Goal: Ask a question: Seek information or help from site administrators or community

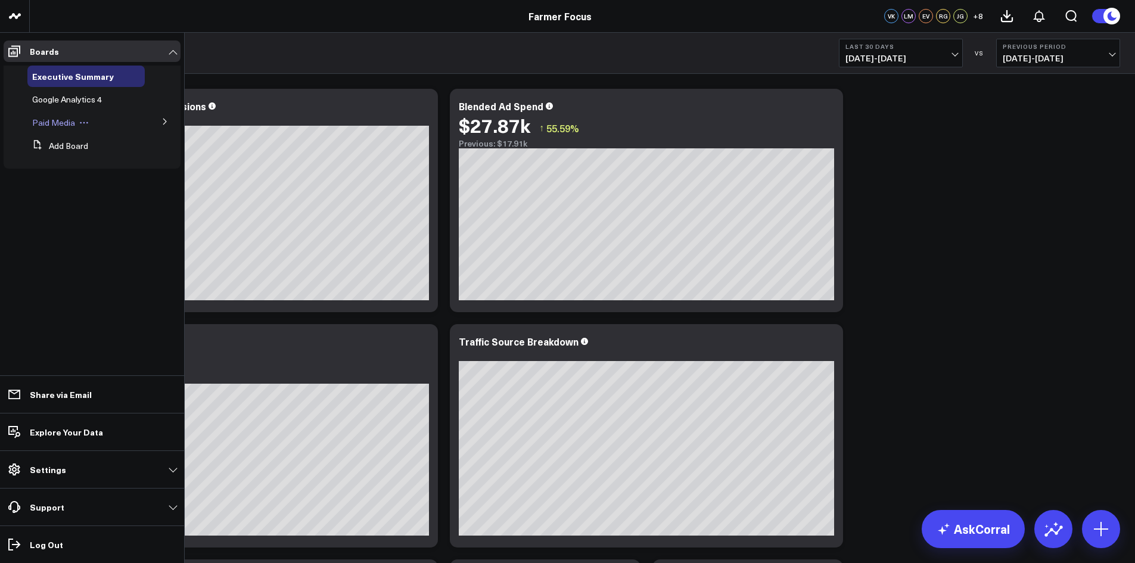
click at [61, 118] on span "Paid Media" at bounding box center [53, 122] width 43 height 11
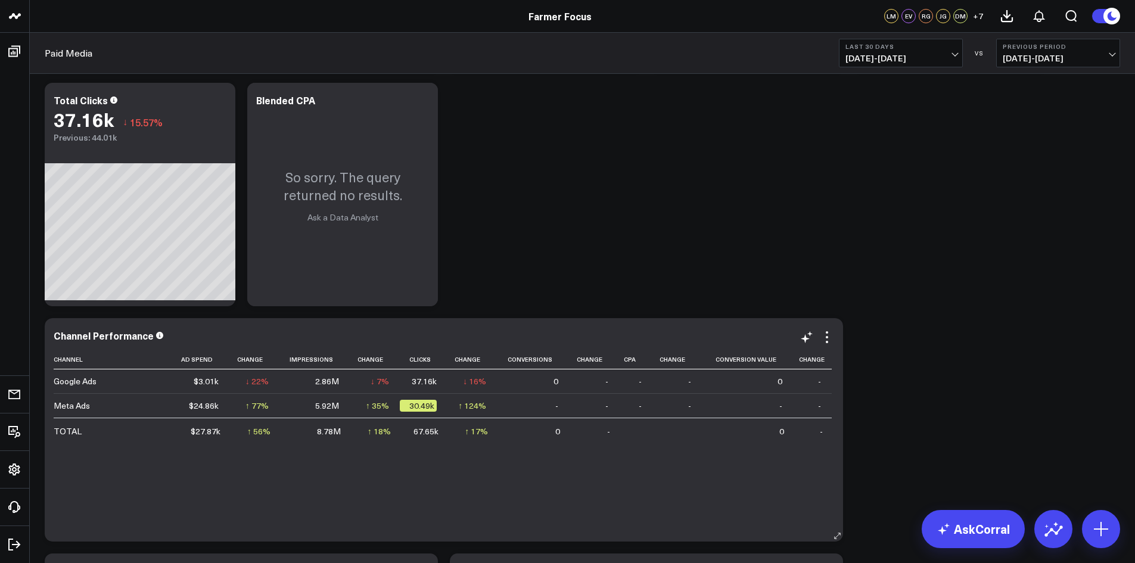
scroll to position [417, 0]
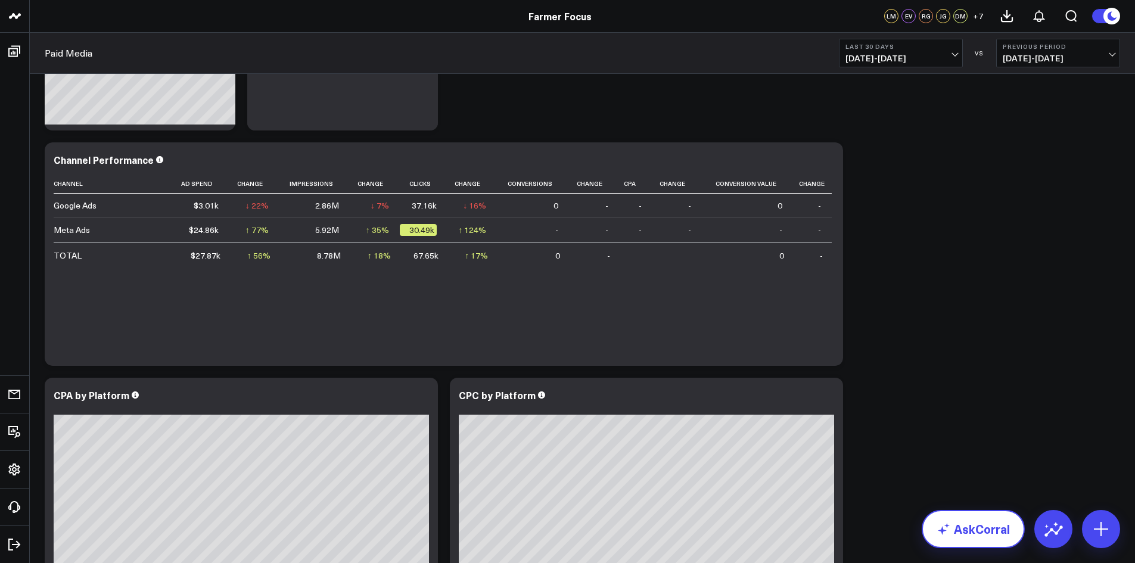
click at [978, 536] on link "AskCorral" at bounding box center [972, 529] width 103 height 38
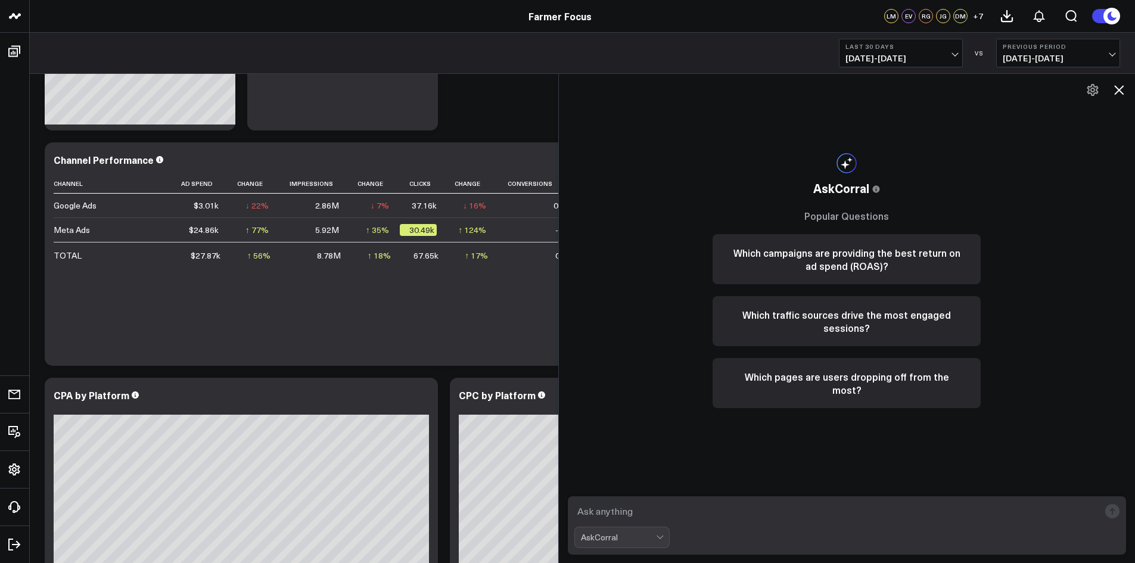
click at [731, 508] on textarea at bounding box center [836, 510] width 525 height 21
type textarea "Why are our google ads performance down"
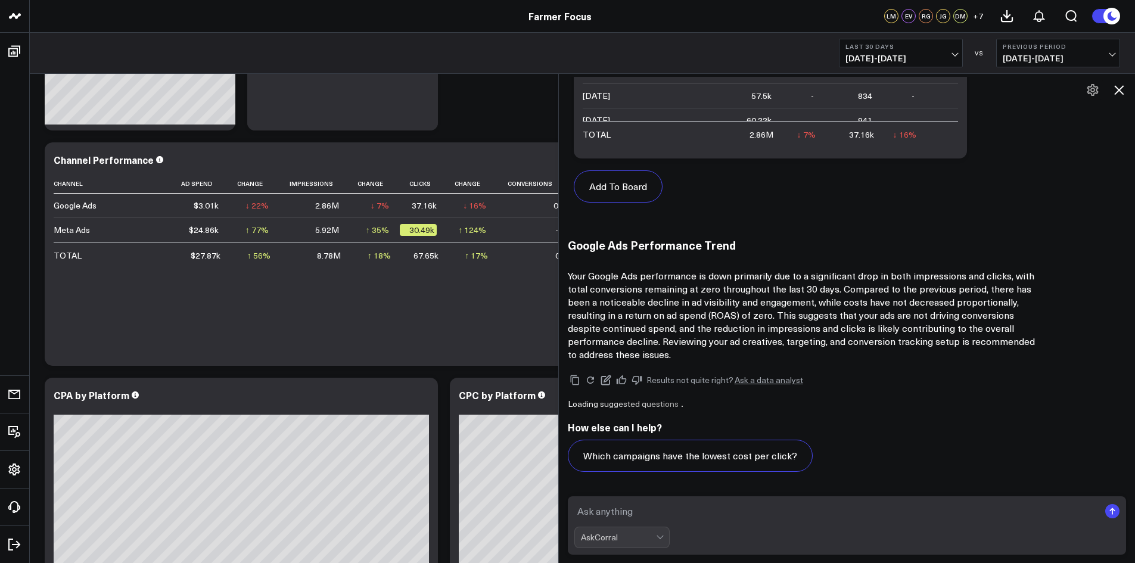
scroll to position [574, 0]
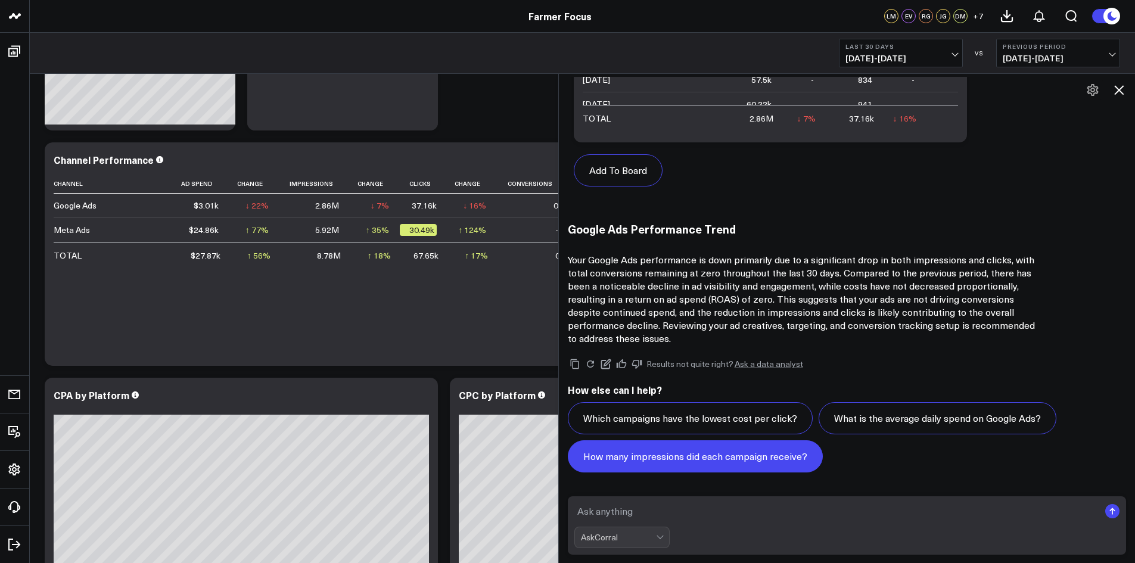
click at [730, 465] on button "How many impressions did each campaign receive?" at bounding box center [695, 456] width 255 height 32
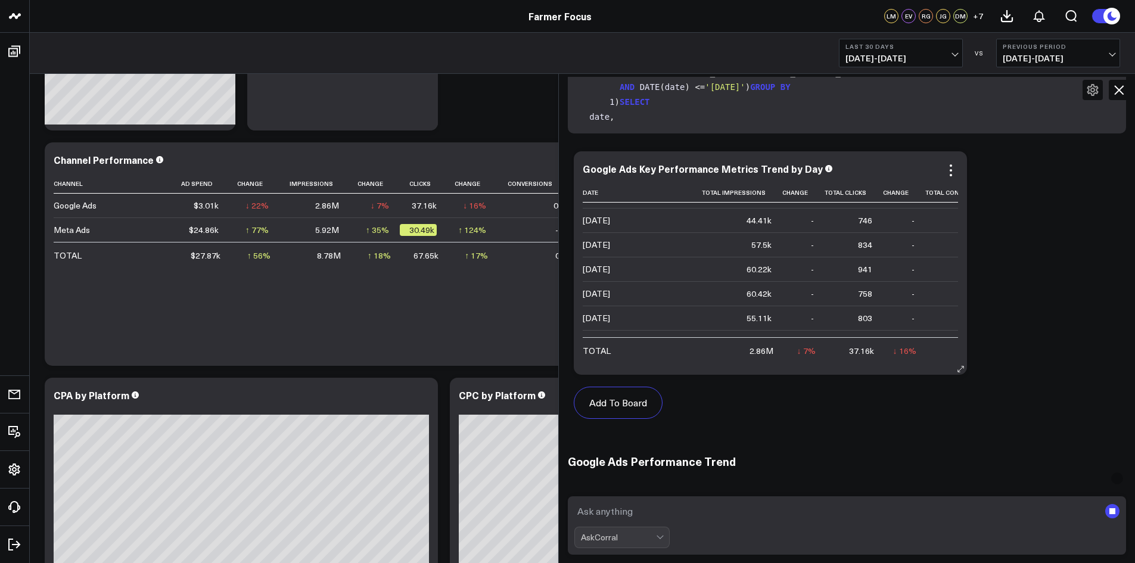
scroll to position [0, 0]
click at [527, 126] on div "Modify via AI Copy link to widget Ask support Remove Create linked copy Executi…" at bounding box center [582, 136] width 1087 height 941
click at [1119, 85] on icon at bounding box center [1119, 90] width 14 height 14
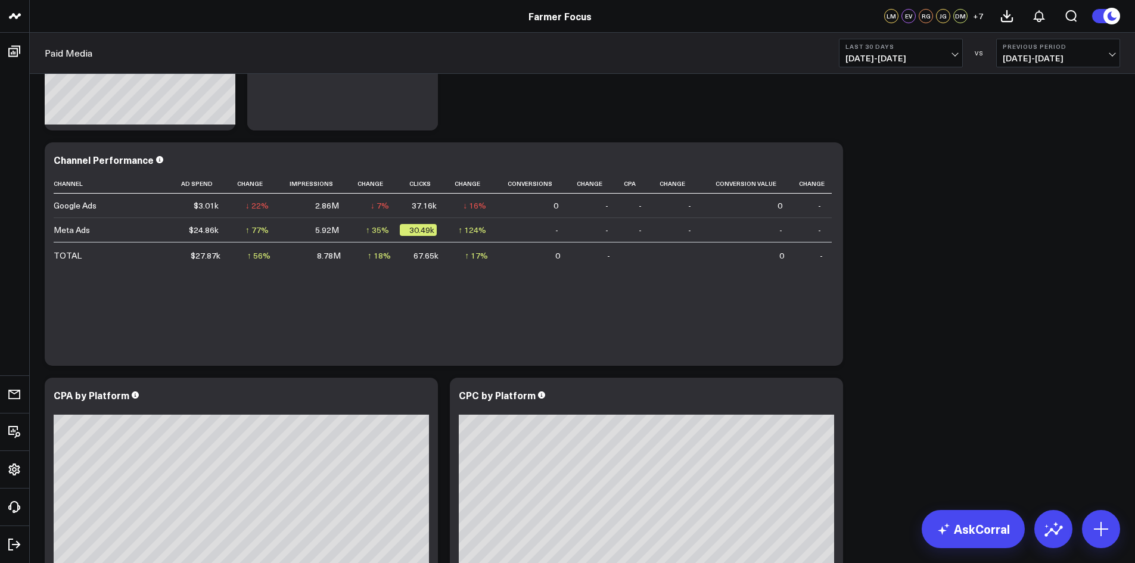
click at [956, 59] on button "Last 30 Days [DATE] - [DATE]" at bounding box center [901, 53] width 124 height 29
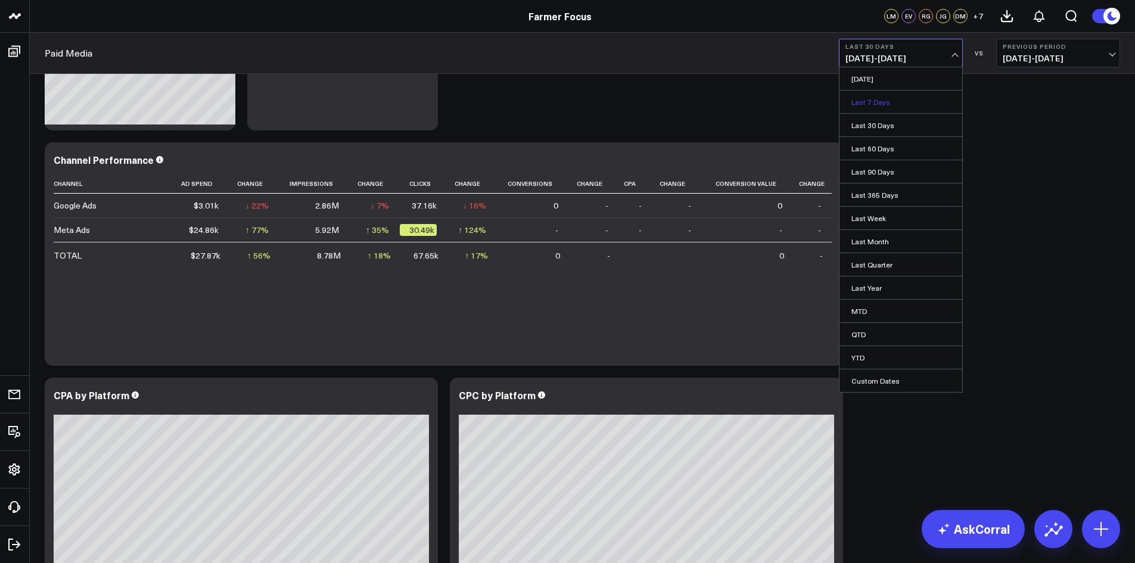
click at [925, 98] on link "Last 7 Days" at bounding box center [900, 102] width 123 height 23
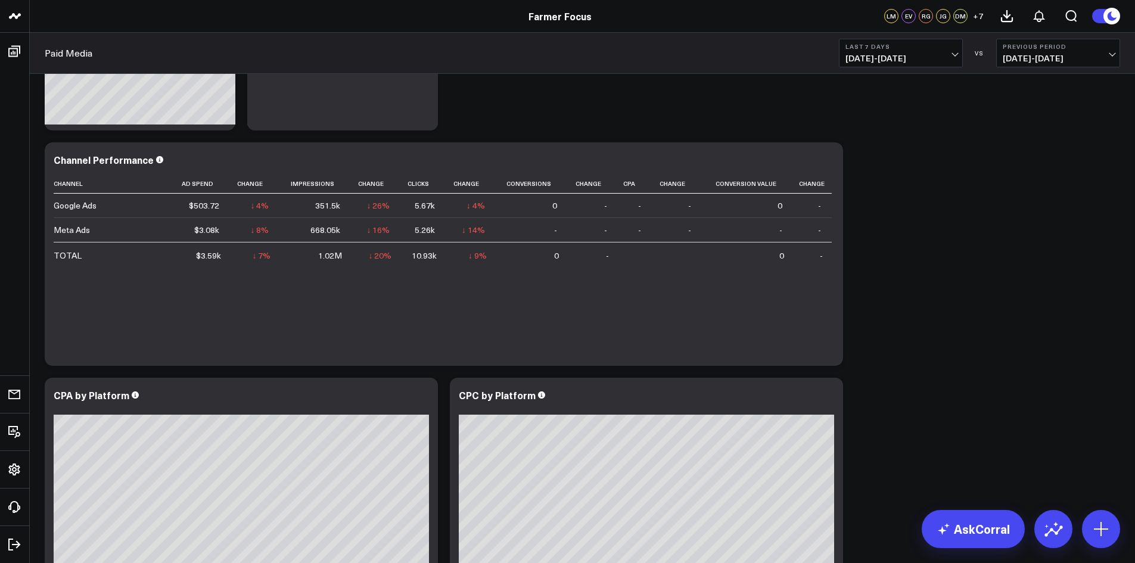
click at [948, 55] on span "[DATE] - [DATE]" at bounding box center [900, 59] width 111 height 10
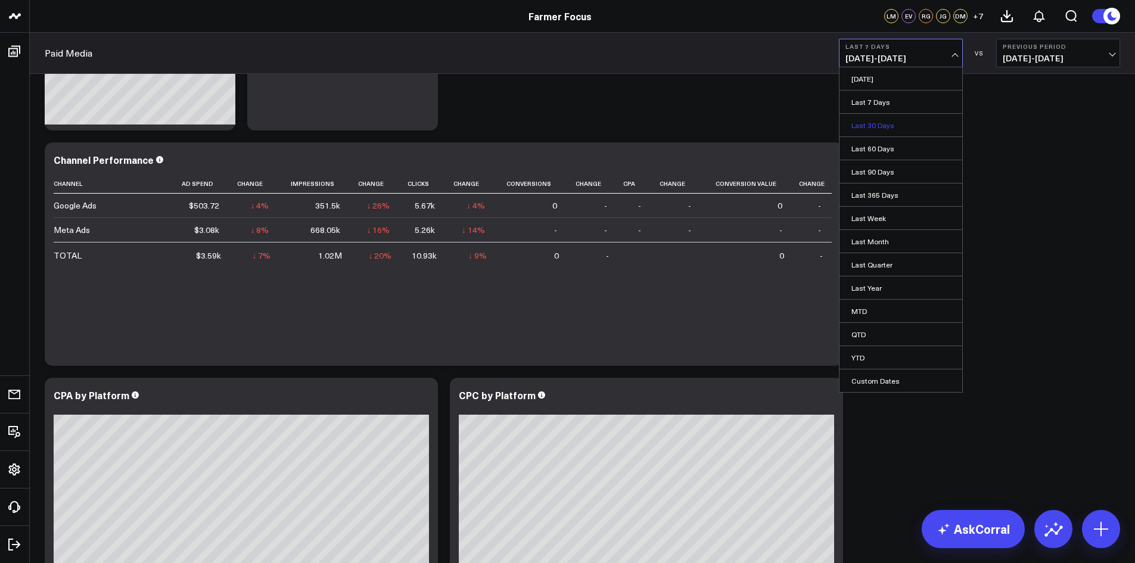
click at [903, 121] on link "Last 30 Days" at bounding box center [900, 125] width 123 height 23
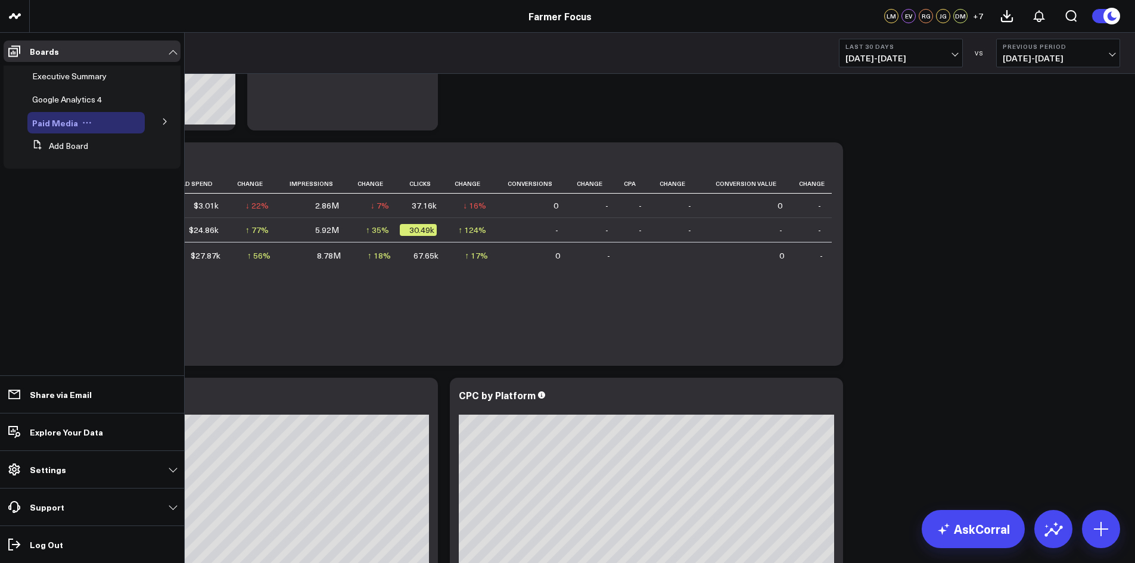
click at [73, 121] on span "Paid Media" at bounding box center [55, 123] width 46 height 12
click at [15, 58] on span at bounding box center [14, 51] width 21 height 21
click at [15, 49] on icon at bounding box center [14, 51] width 14 height 14
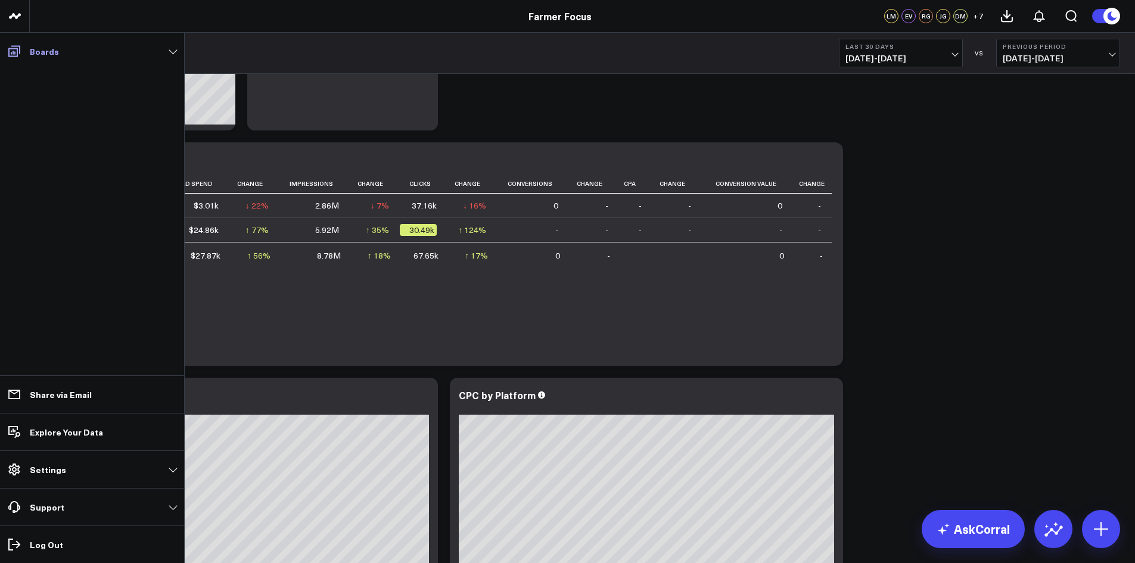
click at [17, 54] on icon at bounding box center [14, 51] width 12 height 11
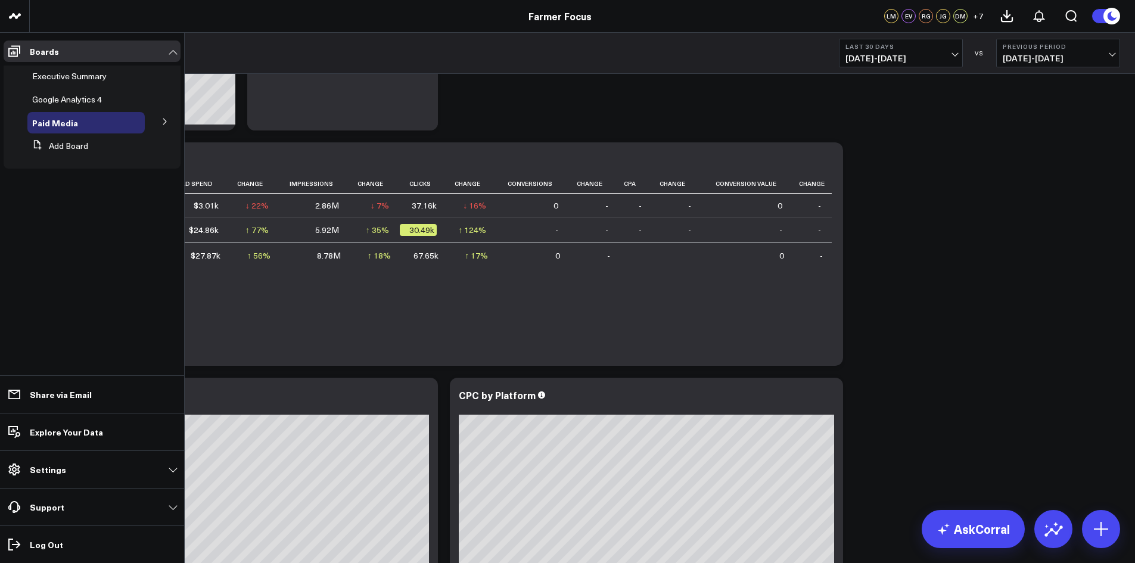
click at [166, 126] on button at bounding box center [165, 121] width 31 height 18
click at [64, 144] on span "Google Ads" at bounding box center [60, 143] width 43 height 11
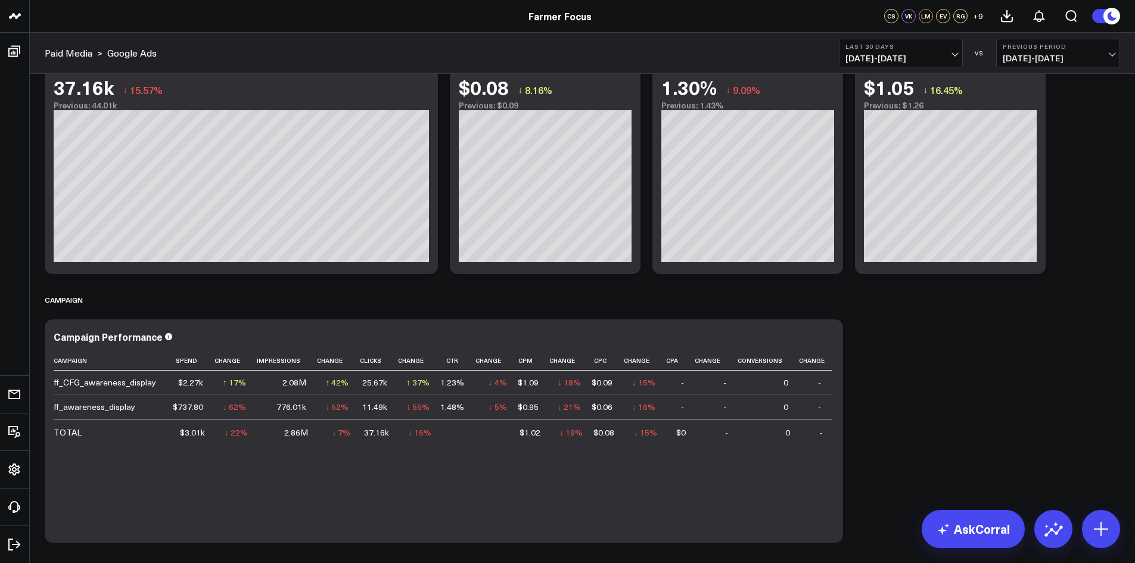
scroll to position [357, 0]
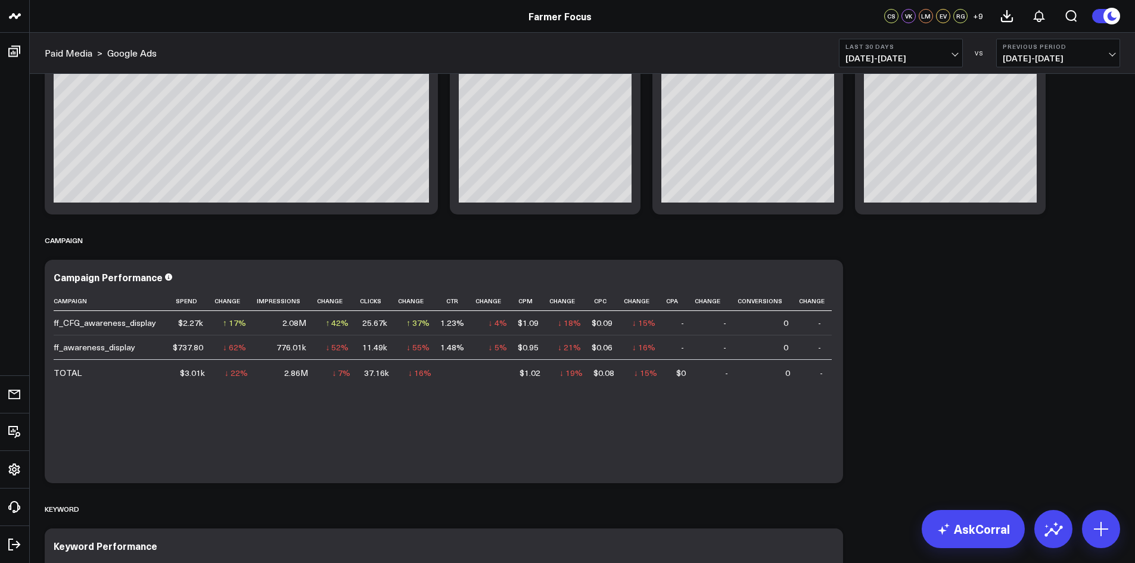
click at [970, 60] on div "Last 30 Days [DATE] - [DATE] VS Previous Period [DATE] - [DATE]" at bounding box center [979, 53] width 281 height 29
click at [955, 57] on button "Last 30 Days [DATE] - [DATE]" at bounding box center [901, 53] width 124 height 29
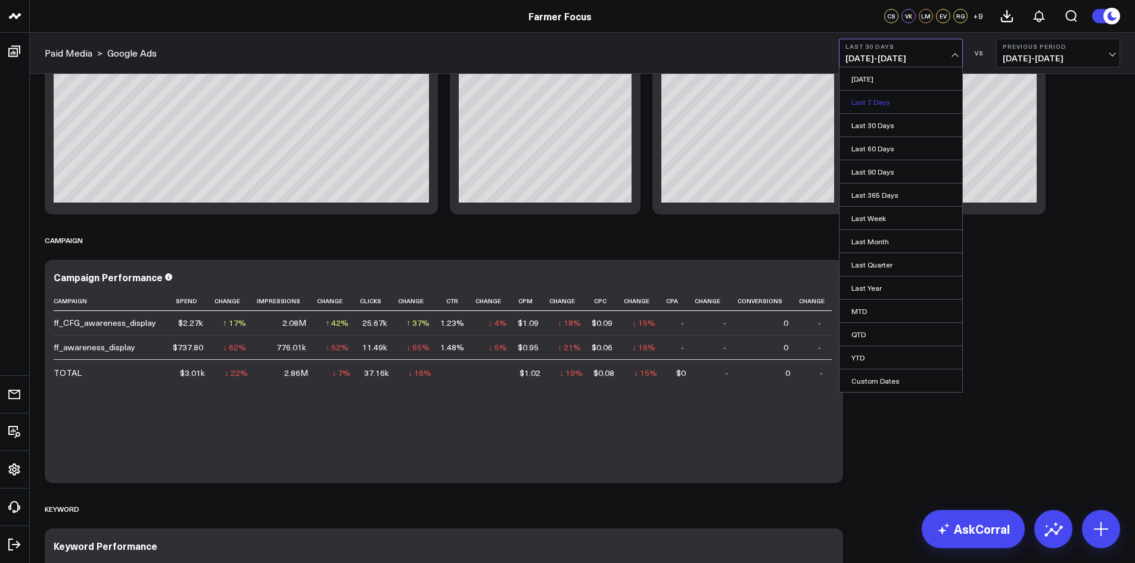
click at [886, 104] on link "Last 7 Days" at bounding box center [900, 102] width 123 height 23
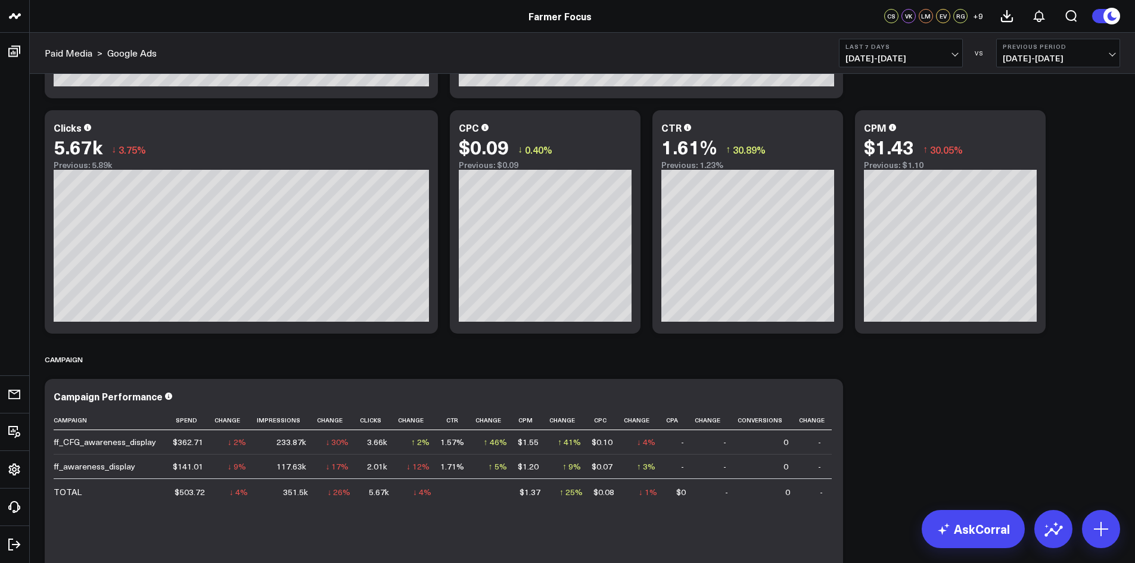
scroll to position [417, 0]
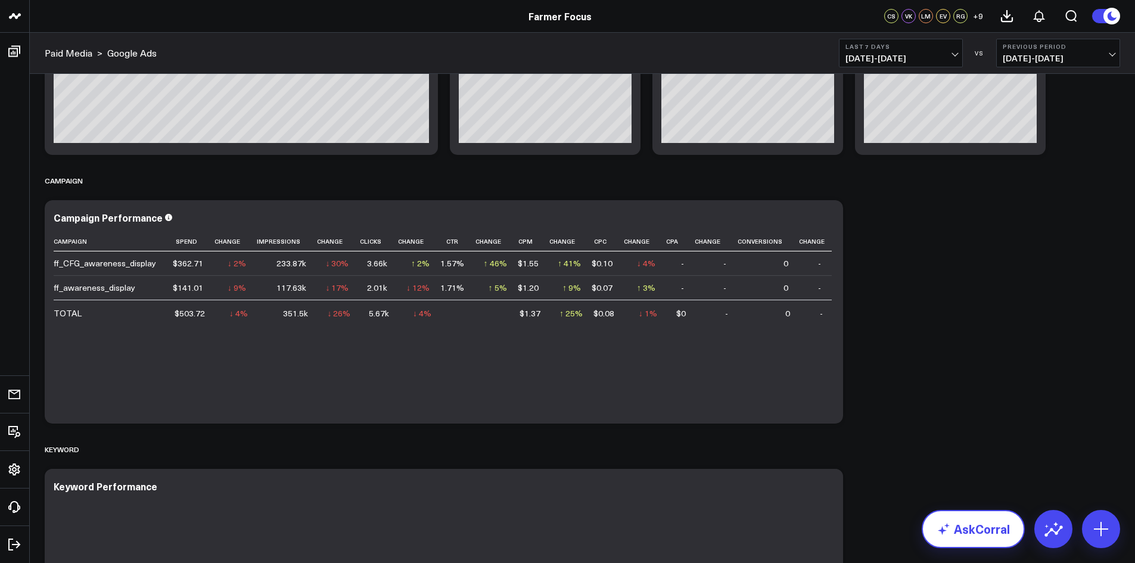
click at [945, 523] on icon at bounding box center [943, 529] width 14 height 14
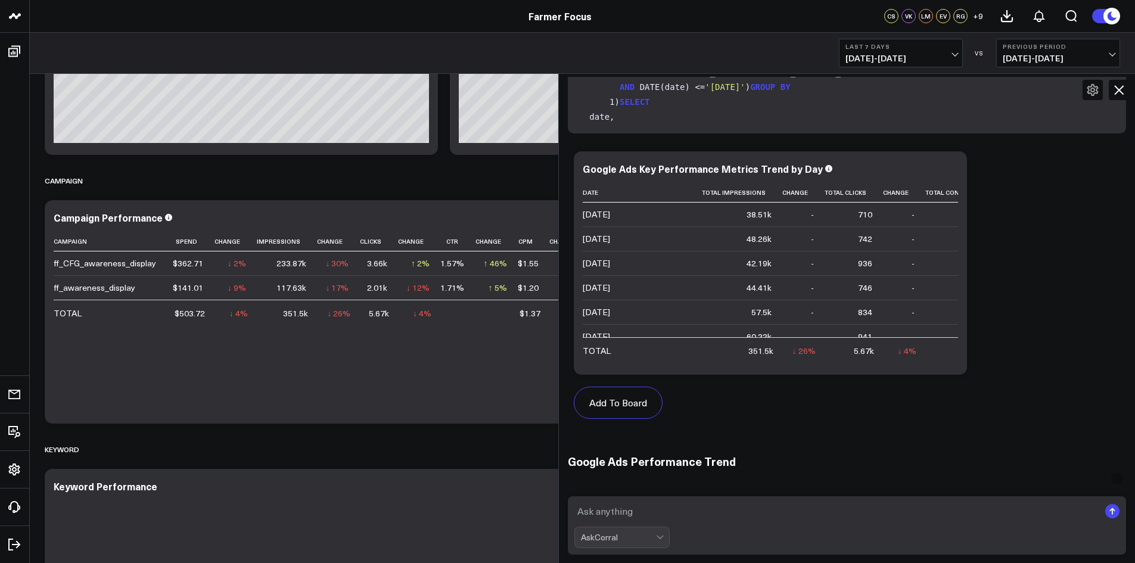
click at [739, 512] on textarea at bounding box center [836, 510] width 525 height 21
click at [952, 54] on span "[DATE] - [DATE]" at bounding box center [900, 59] width 111 height 10
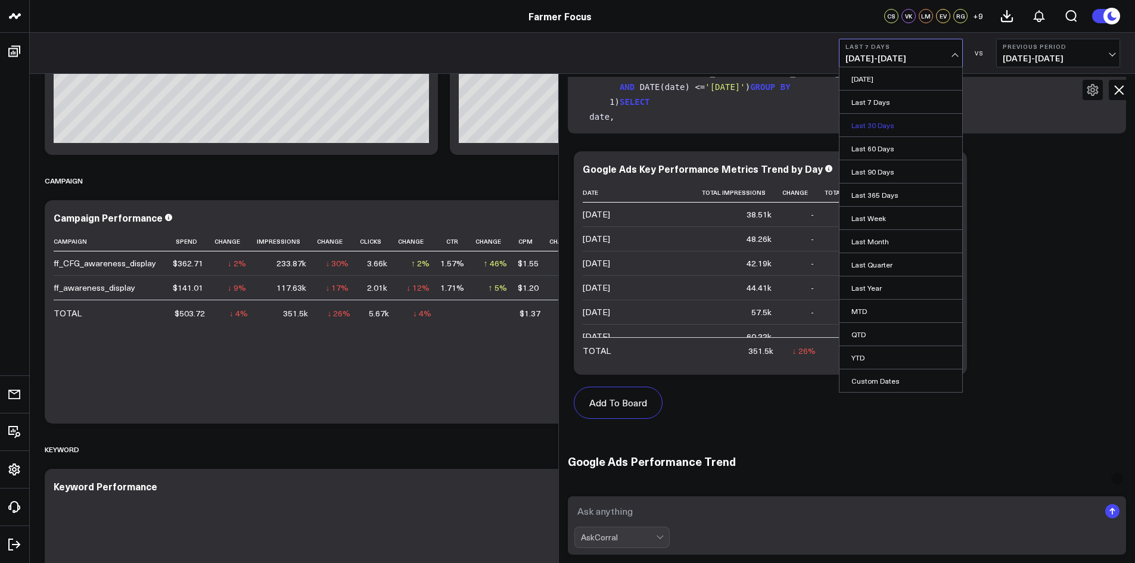
click at [902, 120] on link "Last 30 Days" at bounding box center [900, 125] width 123 height 23
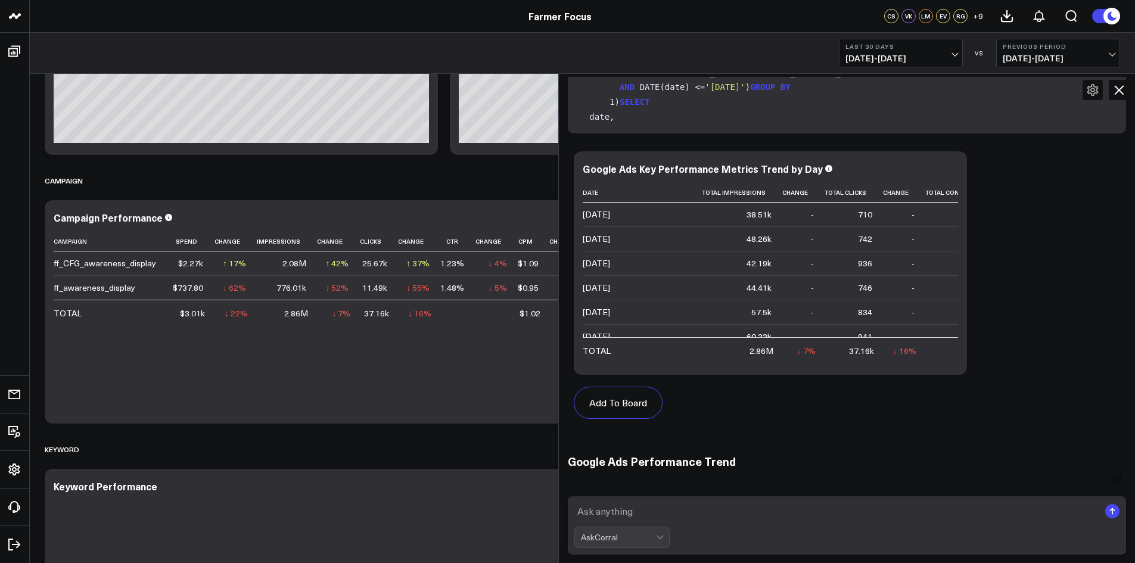
click at [641, 511] on textarea at bounding box center [836, 510] width 525 height 21
type textarea "can you give me a summary on all [PERSON_NAME] ad metrics this period vs last a…"
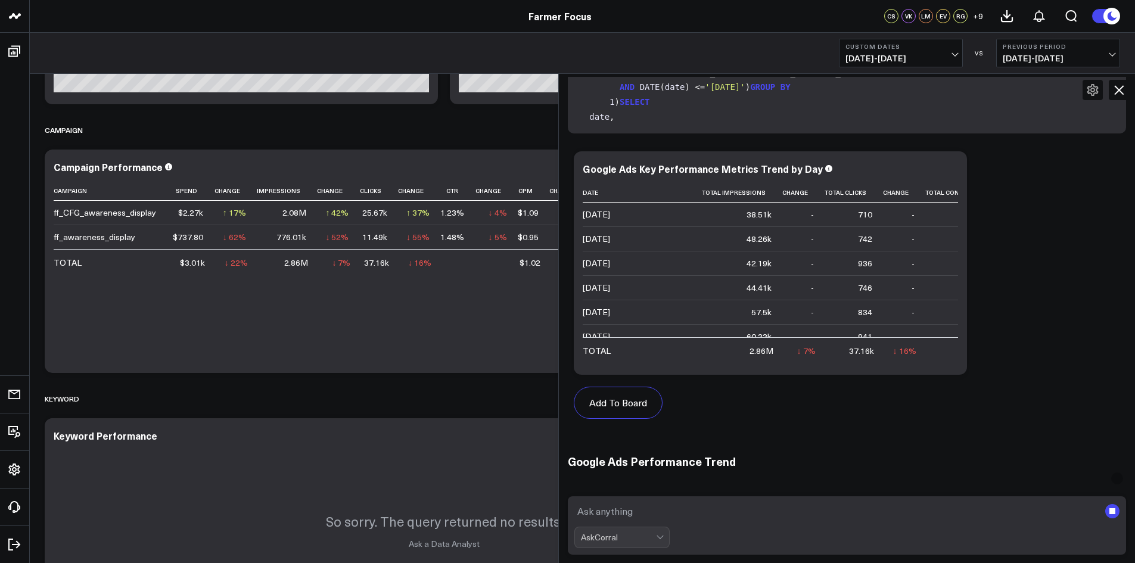
scroll to position [357, 0]
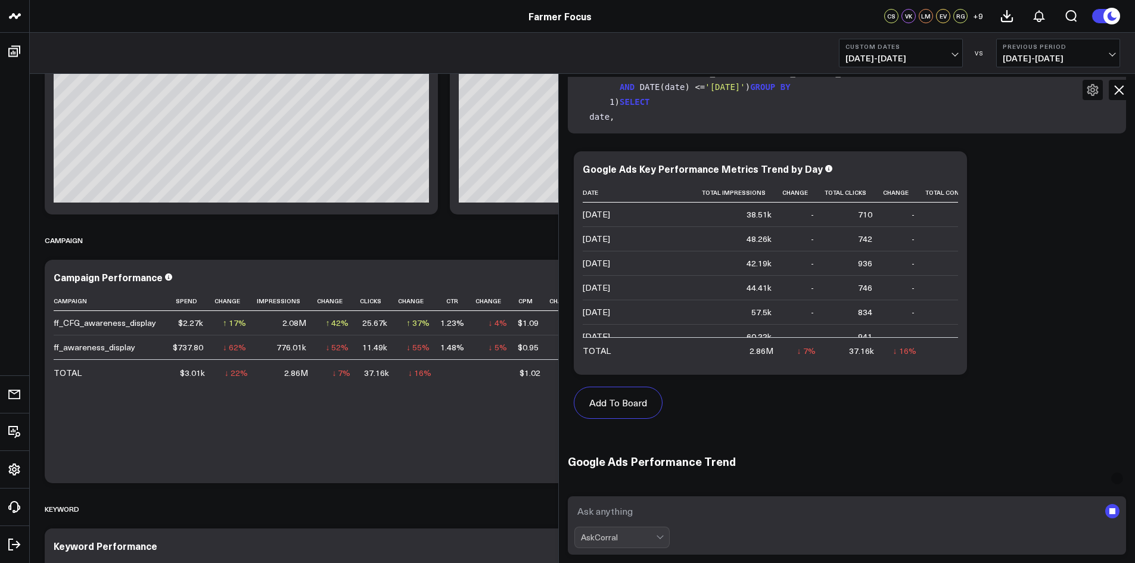
click at [639, 512] on textarea at bounding box center [836, 510] width 525 height 21
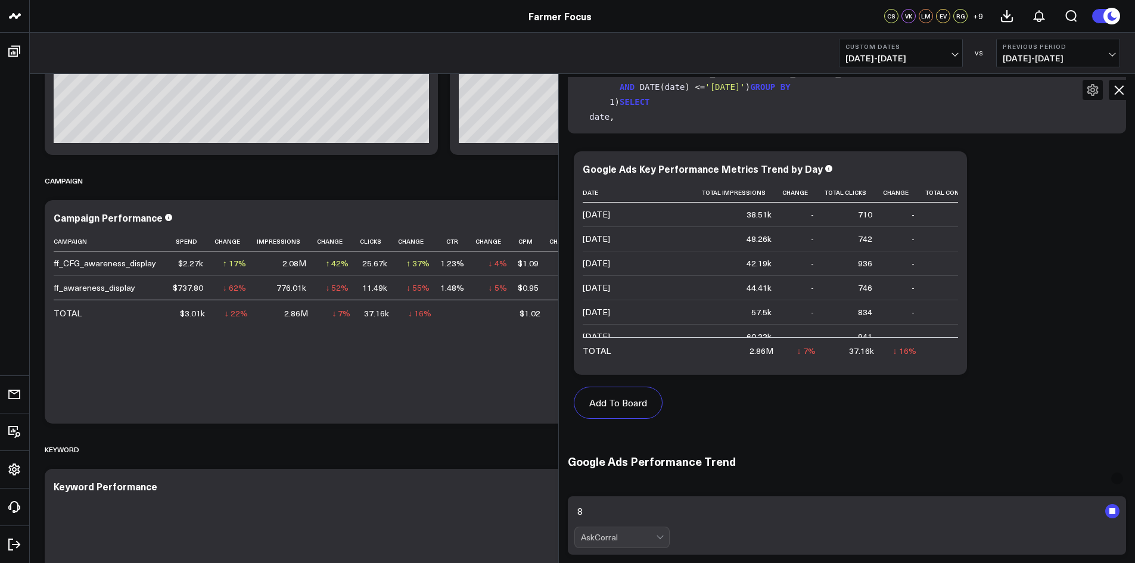
scroll to position [141, 0]
type textarea "8"
click at [1114, 92] on icon at bounding box center [1119, 90] width 14 height 14
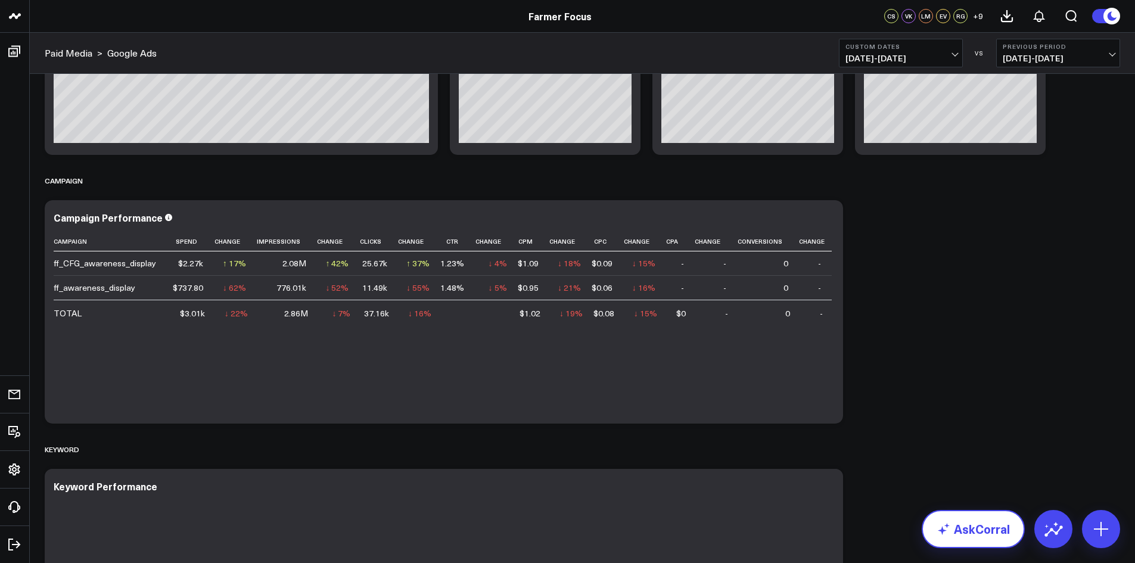
click at [967, 533] on link "AskCorral" at bounding box center [972, 529] width 103 height 38
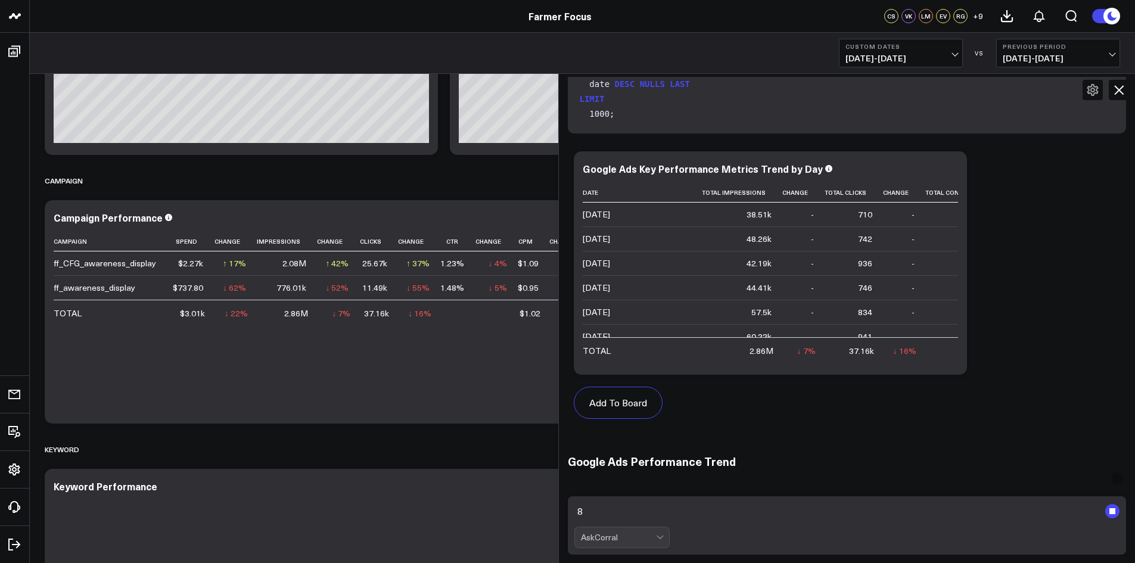
click at [636, 505] on textarea "8" at bounding box center [836, 510] width 525 height 21
click at [694, 510] on textarea "Can you give me a high lelvel summary of google ads this period" at bounding box center [836, 510] width 525 height 21
click at [866, 510] on textarea "Can you give me a high lelel summary of google ads this period" at bounding box center [836, 510] width 525 height 21
click at [692, 508] on textarea "Can you give me a high lelel summary of google ads this period" at bounding box center [836, 510] width 525 height 21
click at [864, 513] on textarea "Can you give me a high level summary of google ads this period" at bounding box center [836, 510] width 525 height 21
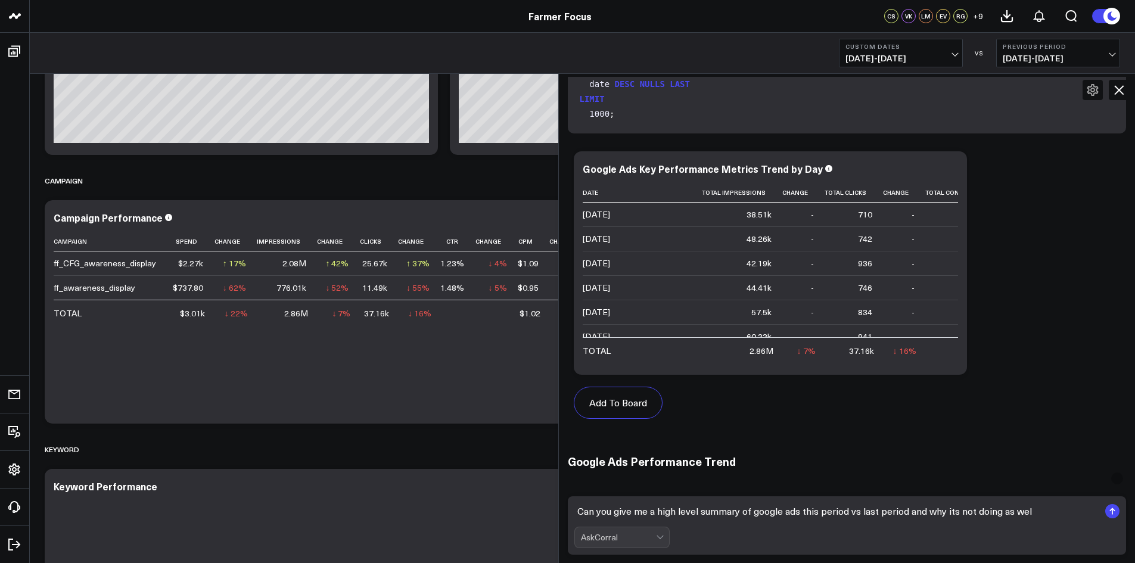
type textarea "Can you give me a high level summary of google ads this period vs last period a…"
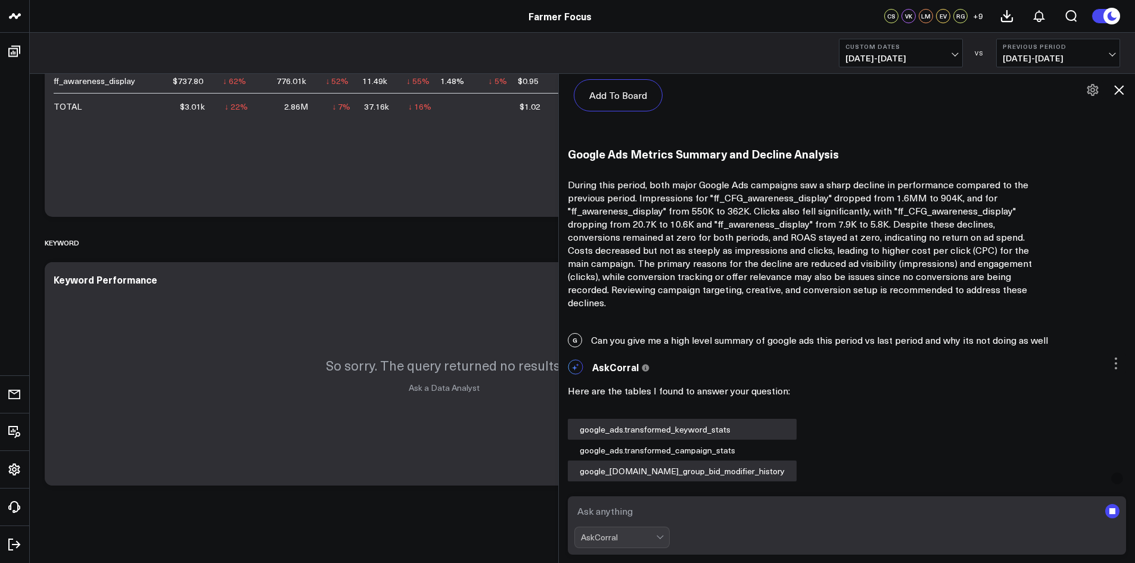
scroll to position [3245, 0]
